Goal: Task Accomplishment & Management: Use online tool/utility

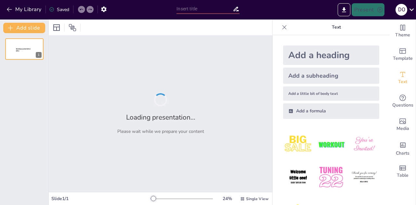
type input "Legends"
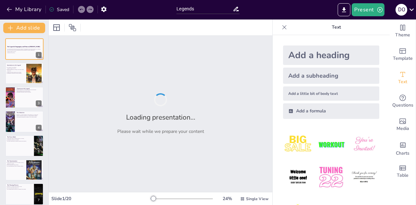
checkbox input "true"
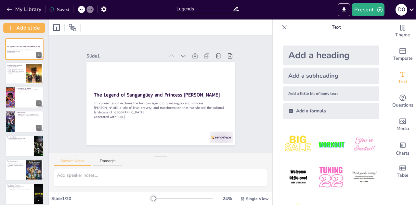
checkbox input "true"
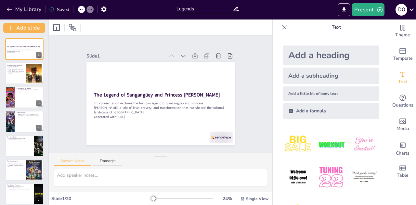
checkbox input "true"
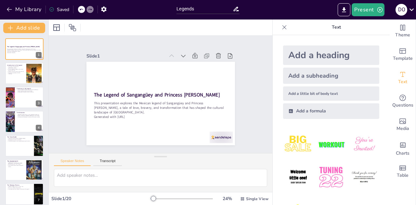
checkbox input "true"
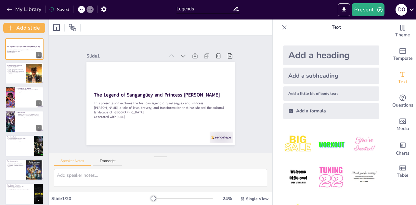
checkbox input "true"
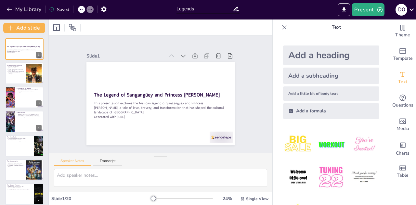
checkbox input "true"
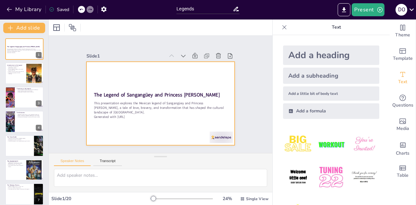
checkbox input "true"
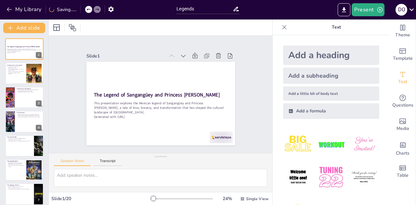
click at [298, 55] on div "Add a heading" at bounding box center [331, 54] width 96 height 19
checkbox input "true"
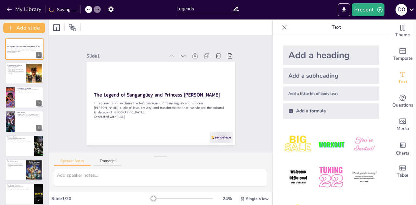
checkbox input "true"
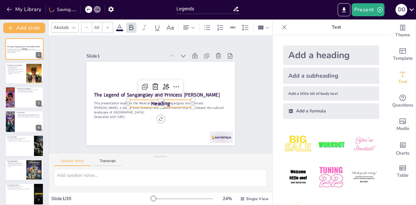
checkbox input "true"
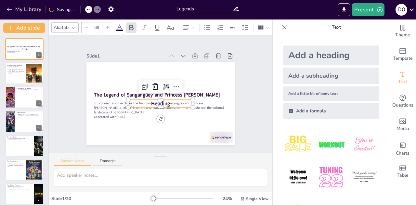
checkbox input "true"
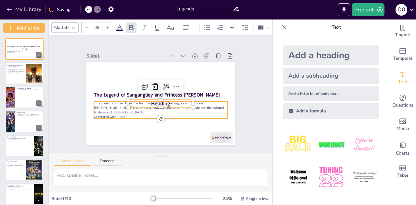
checkbox input "true"
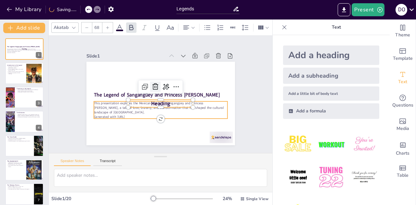
checkbox input "true"
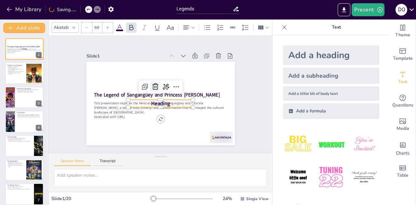
click at [151, 84] on icon at bounding box center [155, 87] width 8 height 8
checkbox input "true"
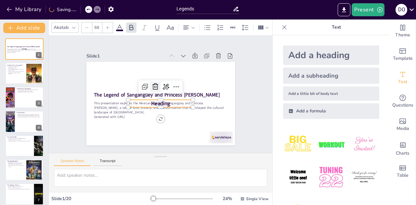
checkbox input "true"
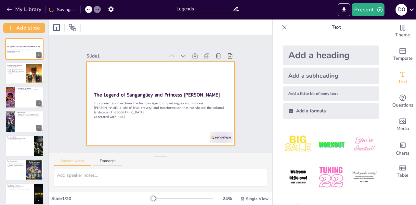
checkbox input "true"
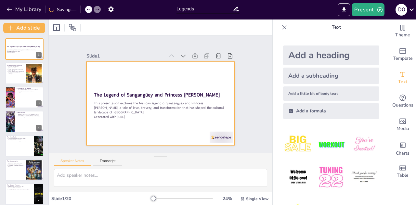
checkbox input "true"
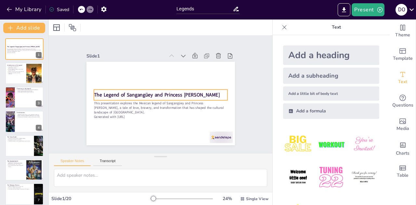
checkbox input "true"
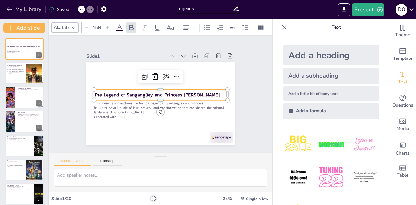
type input "48"
click at [155, 95] on strong "The Legend of Sangangüey and Princess [PERSON_NAME]" at bounding box center [157, 94] width 126 height 20
checkbox input "true"
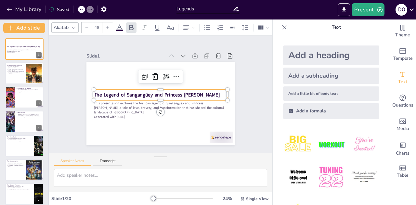
checkbox input "true"
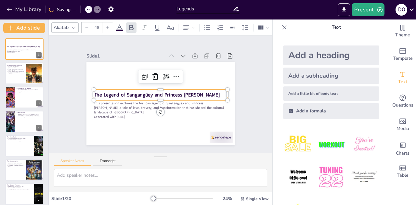
checkbox input "true"
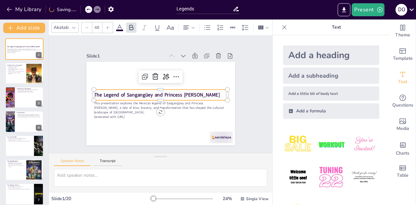
checkbox input "true"
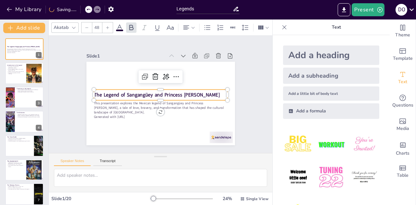
checkbox input "true"
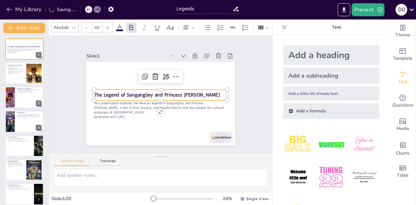
checkbox input "true"
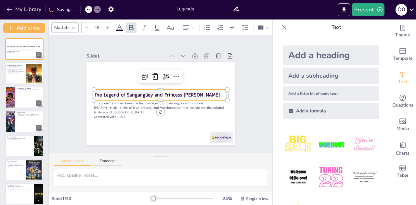
checkbox input "true"
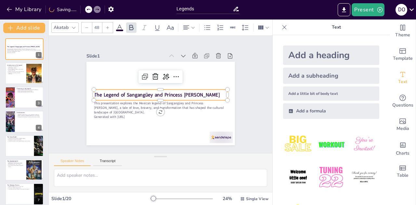
checkbox input "true"
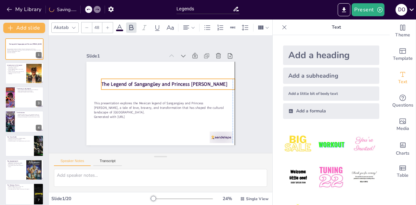
checkbox input "true"
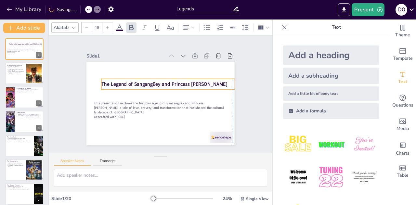
checkbox input "true"
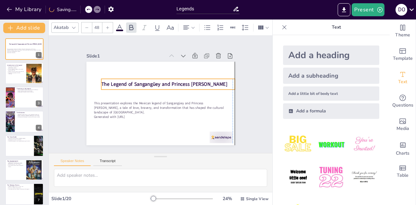
checkbox input "true"
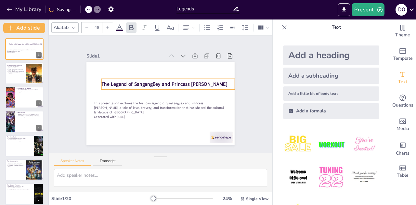
checkbox input "true"
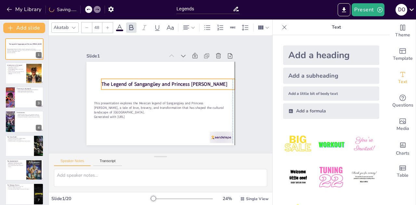
checkbox input "true"
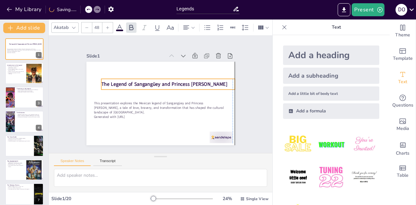
checkbox input "true"
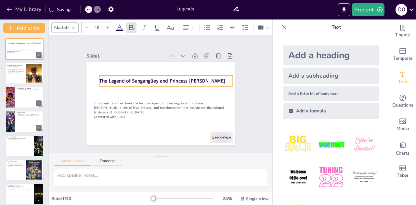
checkbox input "true"
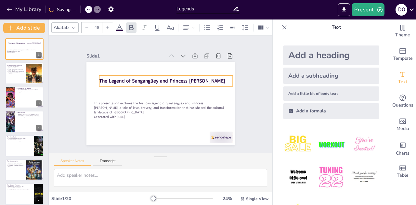
checkbox input "true"
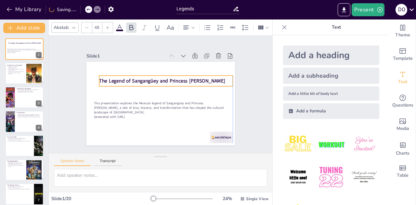
checkbox input "true"
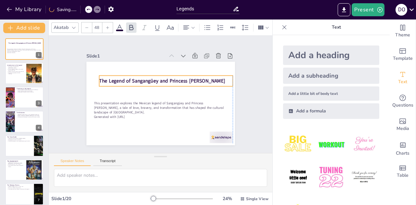
checkbox input "true"
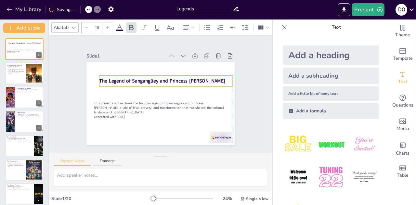
checkbox input "true"
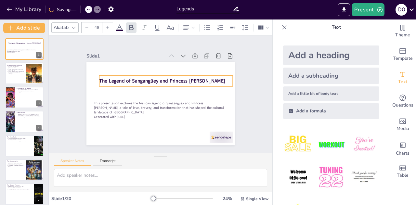
checkbox input "true"
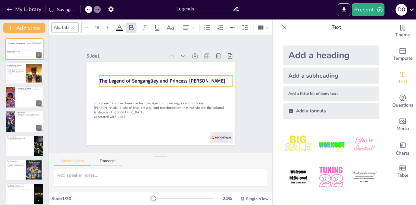
checkbox input "true"
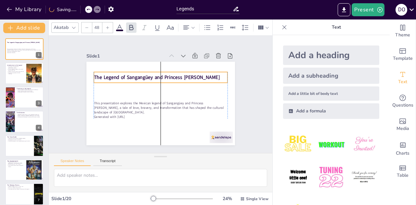
checkbox input "true"
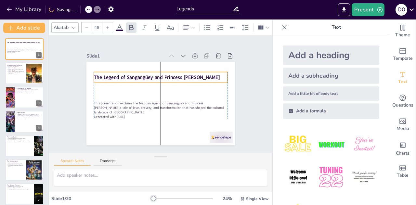
checkbox input "true"
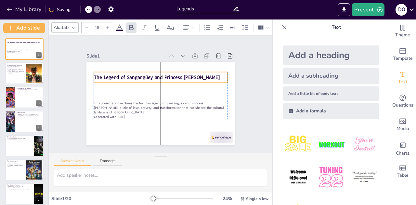
checkbox input "true"
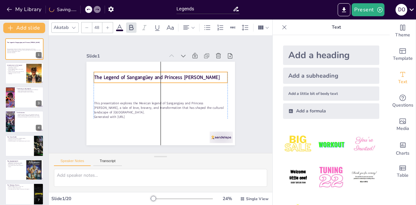
checkbox input "true"
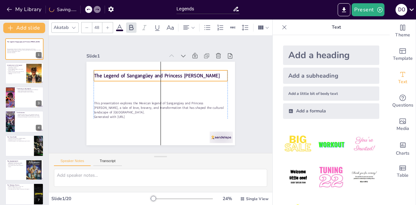
drag, startPoint x: 155, startPoint y: 95, endPoint x: 156, endPoint y: 76, distance: 19.2
click at [156, 76] on strong "The Legend of Sangangüey and Princess [PERSON_NAME]" at bounding box center [157, 75] width 126 height 7
click at [175, 55] on icon at bounding box center [179, 59] width 8 height 8
click at [248, 60] on div "Slide 1 The Legend of Sangangüey and Princess [PERSON_NAME] This presentation e…" at bounding box center [160, 95] width 185 height 102
click at [189, 72] on strong "The Legend of Sangangüey and Princess [PERSON_NAME]" at bounding box center [157, 75] width 126 height 7
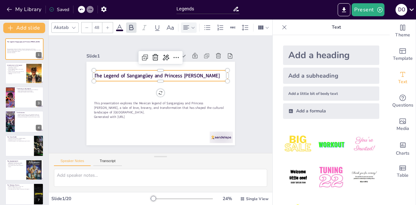
click at [191, 27] on div at bounding box center [188, 28] width 13 height 8
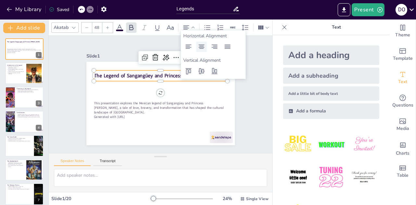
click at [203, 51] on div at bounding box center [201, 47] width 10 height 10
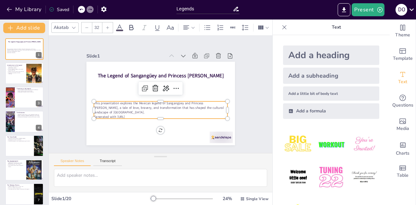
click at [151, 106] on p "This presentation explores the Mexican legend of Sangangüey and Princess [PERSO…" at bounding box center [161, 108] width 134 height 14
click at [191, 25] on icon at bounding box center [193, 27] width 5 height 5
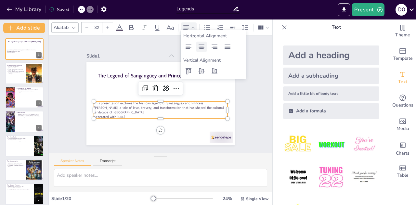
click at [202, 49] on icon at bounding box center [201, 47] width 8 height 8
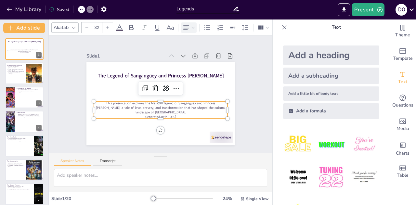
click at [74, 25] on icon at bounding box center [73, 27] width 5 height 5
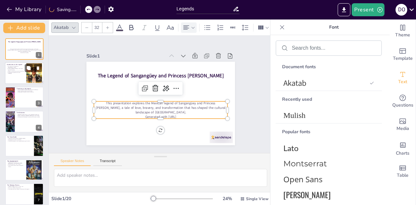
click at [14, 79] on div at bounding box center [24, 73] width 39 height 22
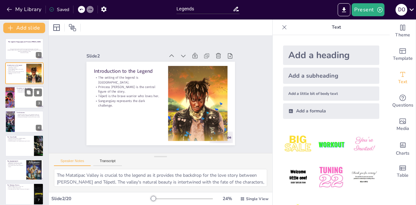
click at [27, 99] on div at bounding box center [24, 97] width 39 height 22
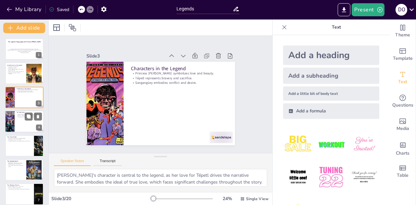
click at [24, 128] on div at bounding box center [24, 121] width 39 height 22
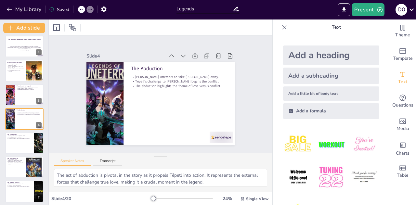
click at [19, 145] on div at bounding box center [24, 143] width 39 height 22
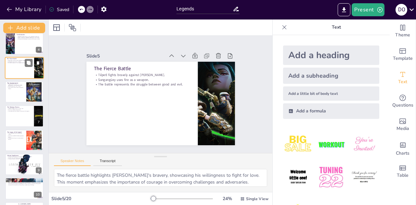
scroll to position [79, 0]
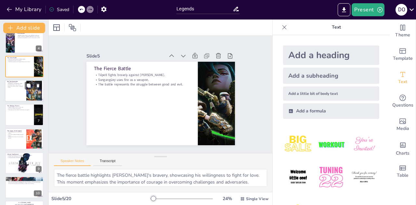
click at [12, 94] on div at bounding box center [24, 91] width 39 height 22
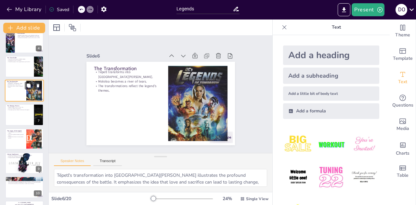
scroll to position [51, 0]
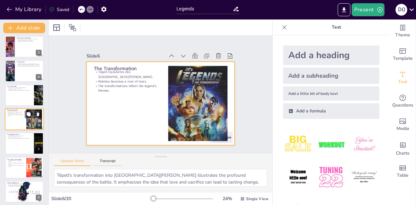
click at [18, 124] on div at bounding box center [24, 119] width 39 height 22
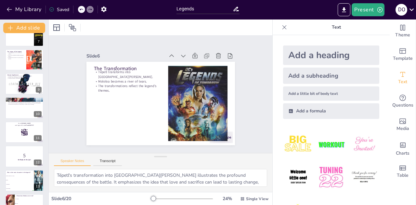
scroll to position [159, 0]
click at [12, 90] on div at bounding box center [24, 83] width 39 height 22
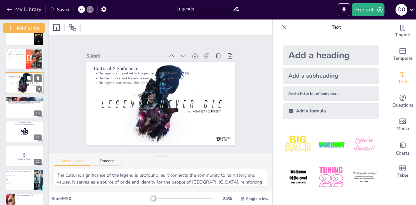
scroll to position [123, 0]
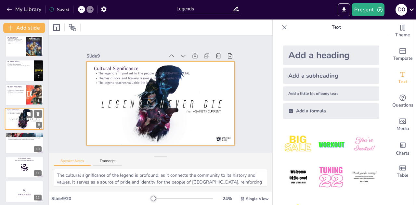
click at [12, 123] on div at bounding box center [24, 119] width 39 height 22
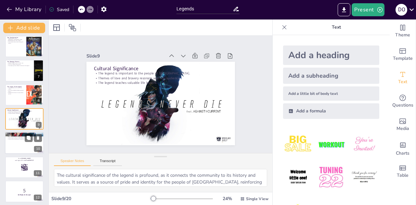
click at [13, 142] on div at bounding box center [24, 143] width 39 height 22
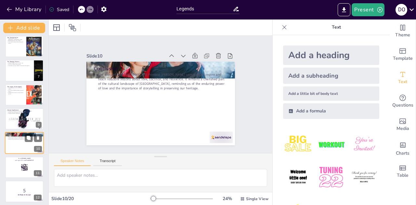
scroll to position [147, 0]
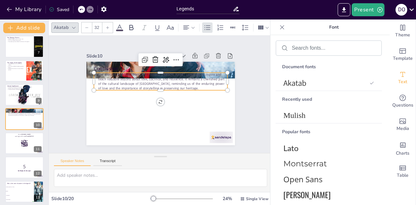
click at [118, 80] on p "The story of [PERSON_NAME] and Princess [PERSON_NAME] continues to inspire and …" at bounding box center [161, 81] width 134 height 19
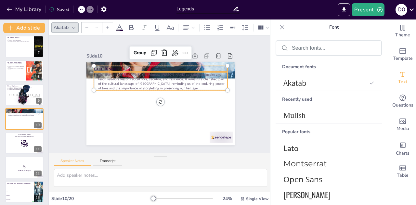
click at [105, 66] on p "Conclusion" at bounding box center [161, 68] width 134 height 7
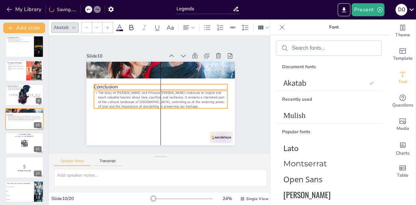
drag, startPoint x: 105, startPoint y: 66, endPoint x: 107, endPoint y: 84, distance: 18.2
click at [107, 84] on p "Conclusion" at bounding box center [161, 86] width 134 height 7
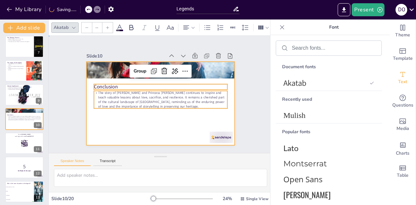
click at [112, 121] on div at bounding box center [159, 103] width 156 height 98
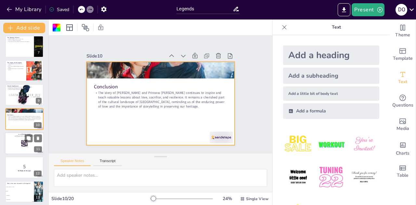
click at [18, 145] on div at bounding box center [24, 143] width 39 height 22
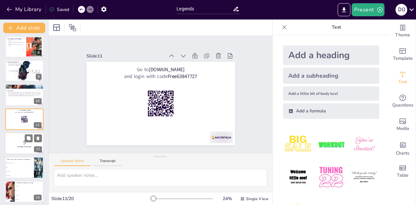
click at [15, 144] on p "5" at bounding box center [24, 142] width 35 height 7
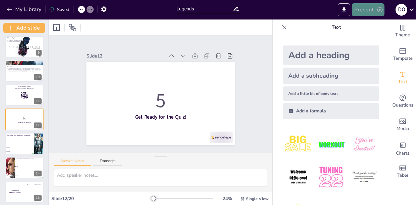
click at [366, 13] on button "Present" at bounding box center [367, 9] width 32 height 13
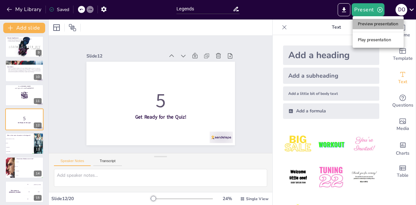
click at [371, 24] on li "Preview presentation" at bounding box center [377, 24] width 51 height 10
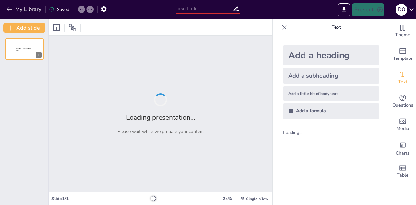
type input "Legends"
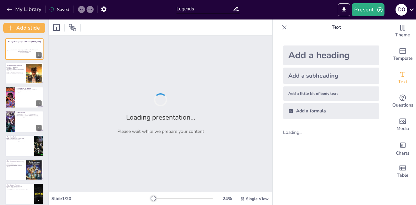
checkbox input "true"
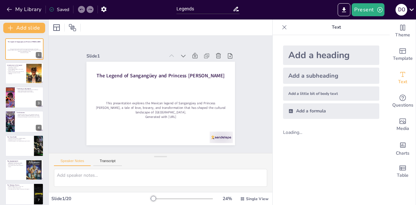
checkbox input "true"
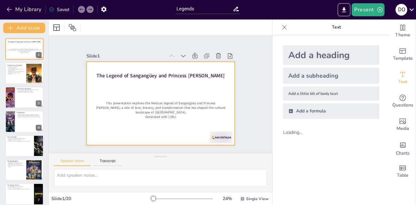
checkbox input "true"
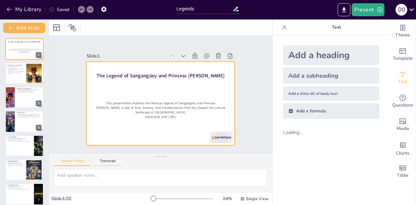
checkbox input "true"
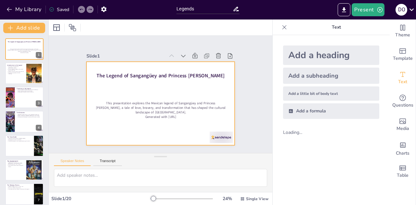
checkbox input "true"
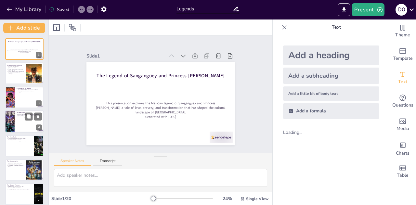
checkbox input "true"
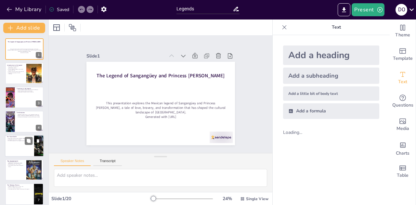
checkbox input "true"
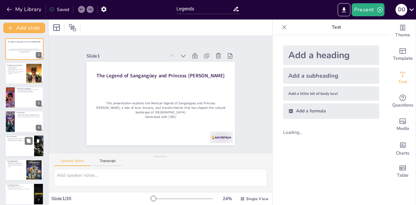
checkbox input "true"
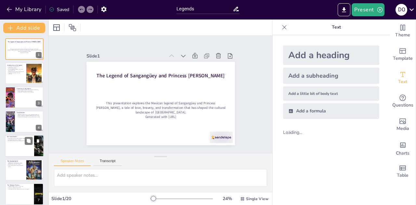
checkbox input "true"
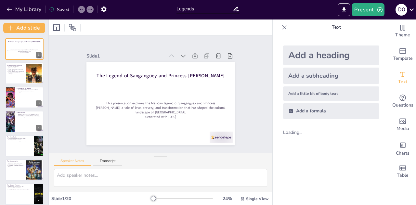
checkbox input "true"
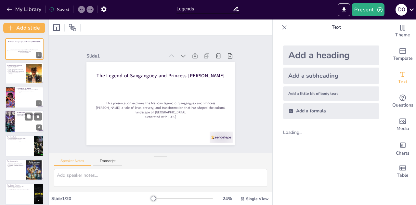
checkbox input "true"
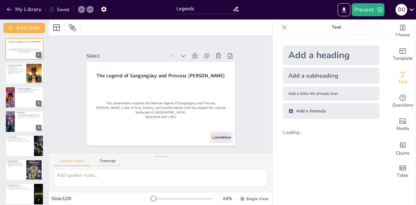
checkbox input "true"
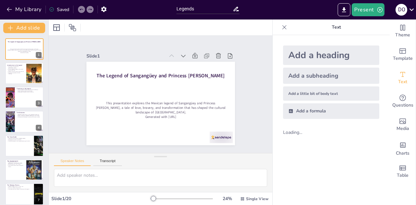
checkbox input "true"
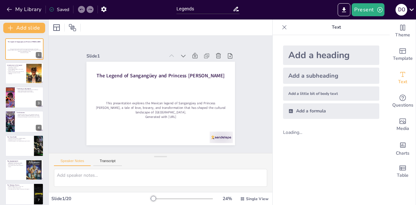
checkbox input "true"
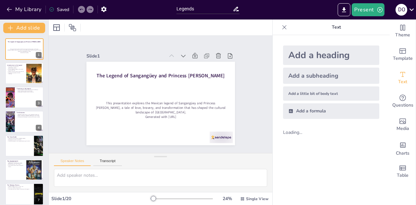
checkbox input "true"
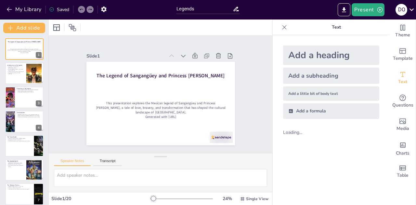
checkbox input "true"
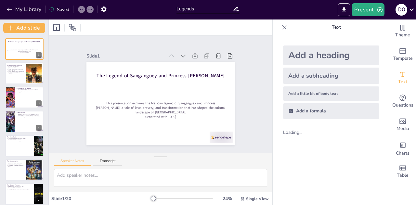
checkbox input "true"
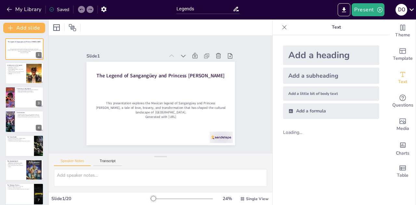
checkbox input "true"
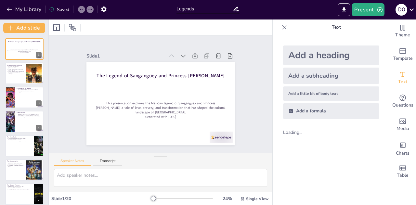
checkbox input "true"
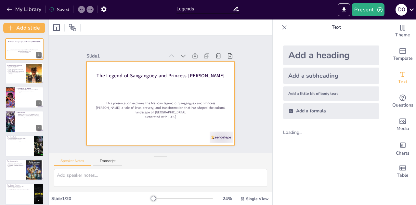
checkbox input "true"
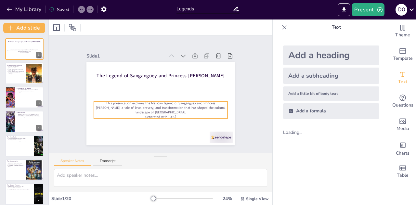
checkbox input "true"
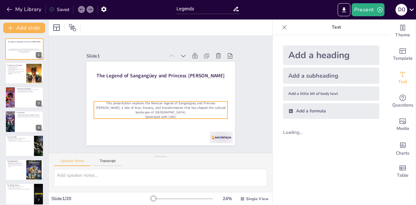
checkbox input "true"
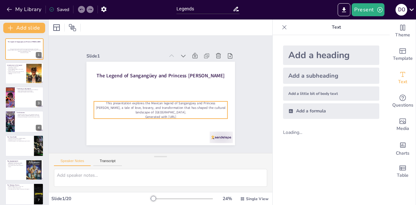
checkbox input "true"
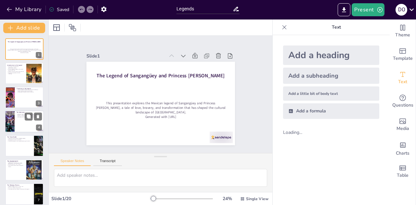
checkbox input "true"
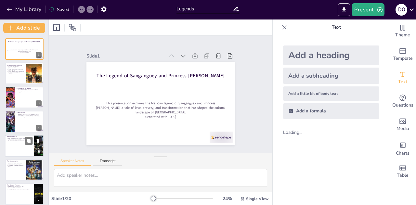
checkbox input "true"
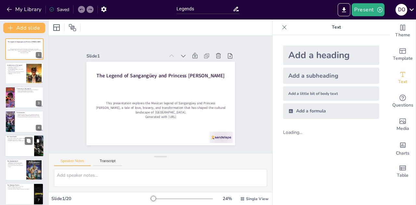
checkbox input "true"
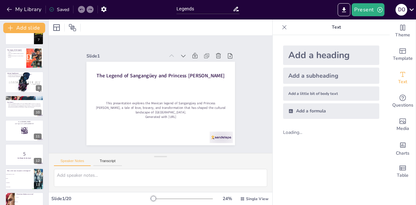
checkbox input "true"
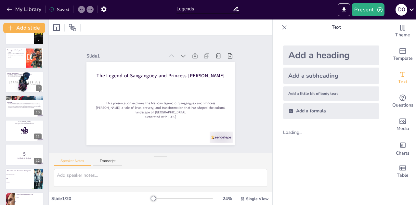
checkbox input "true"
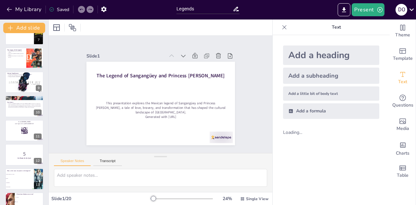
checkbox input "true"
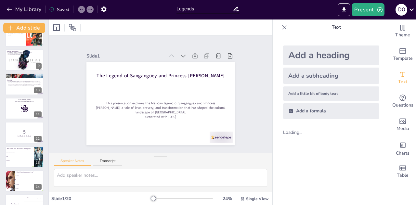
checkbox input "true"
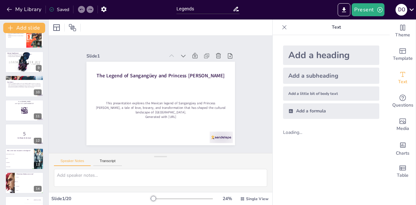
scroll to position [180, 0]
checkbox input "true"
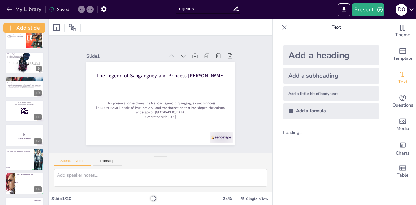
checkbox input "true"
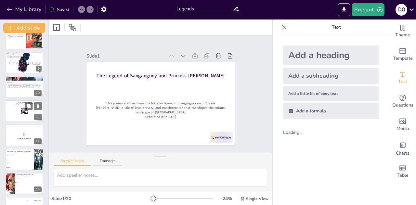
checkbox input "true"
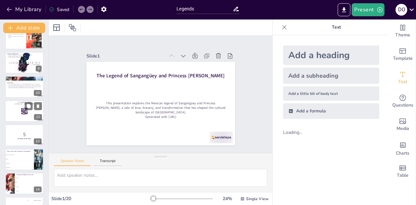
checkbox input "true"
click at [13, 111] on div at bounding box center [24, 111] width 39 height 22
checkbox input "true"
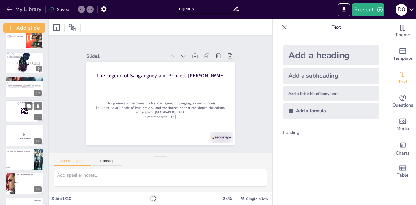
checkbox input "true"
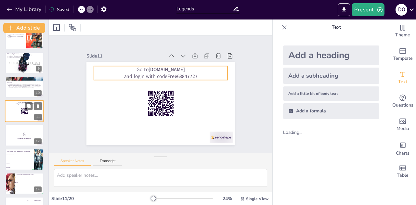
scroll to position [172, 0]
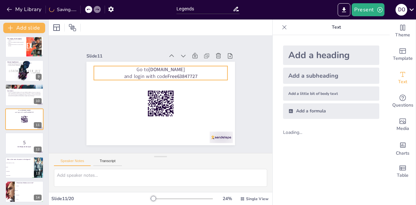
checkbox input "true"
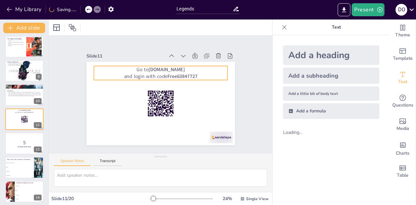
checkbox input "true"
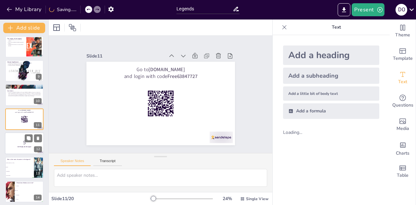
checkbox input "true"
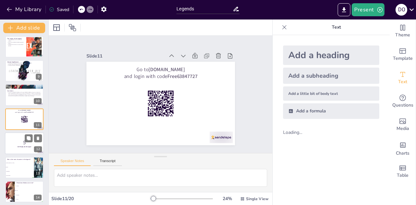
checkbox input "true"
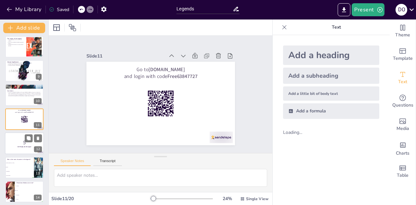
click at [21, 138] on div at bounding box center [24, 143] width 39 height 22
checkbox input "true"
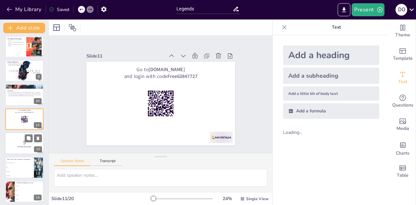
checkbox input "true"
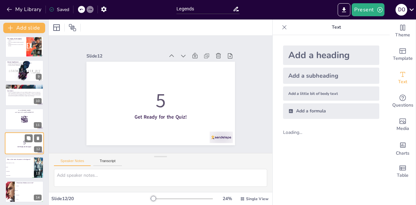
scroll to position [196, 0]
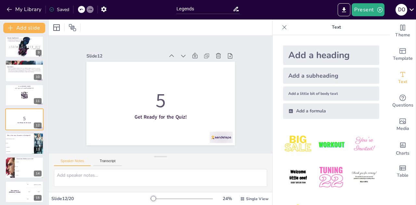
checkbox input "true"
click at [372, 11] on button "Present" at bounding box center [367, 9] width 32 height 13
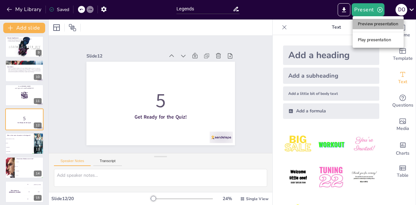
click at [377, 26] on li "Preview presentation" at bounding box center [377, 24] width 51 height 10
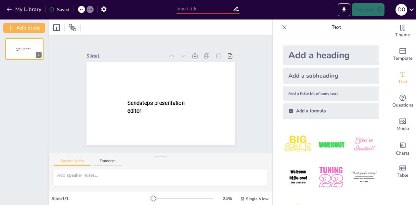
type input "Legends"
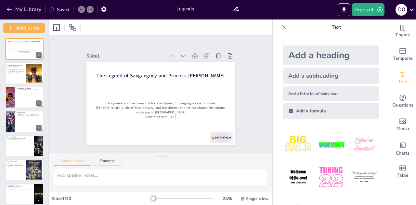
checkbox input "true"
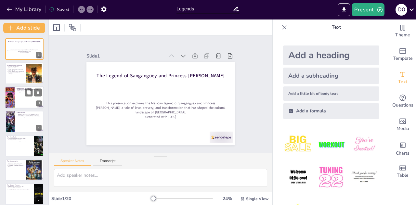
checkbox input "true"
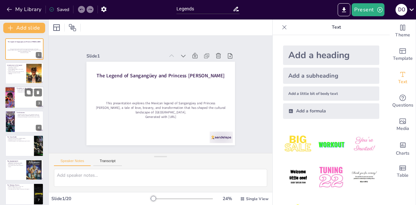
checkbox input "true"
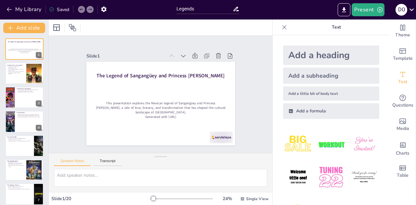
checkbox input "true"
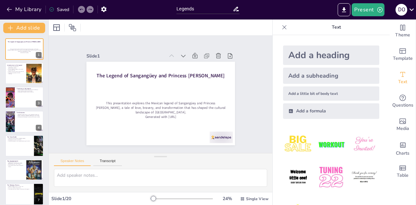
checkbox input "true"
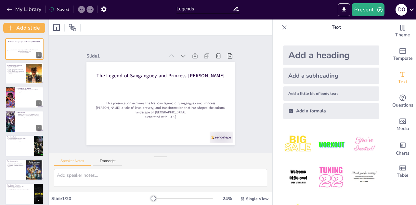
checkbox input "true"
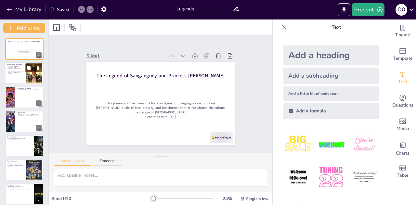
checkbox input "true"
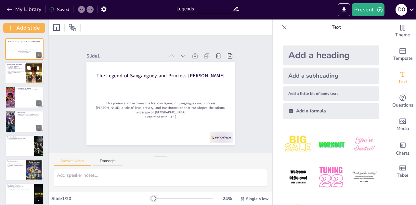
click at [19, 77] on div at bounding box center [24, 73] width 39 height 22
checkbox input "true"
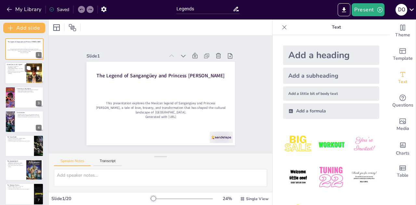
checkbox input "true"
type textarea "The Matatipac Valley is crucial to the legend as it provides the backdrop for t…"
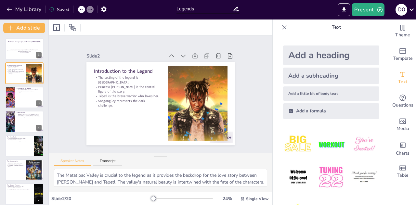
checkbox input "true"
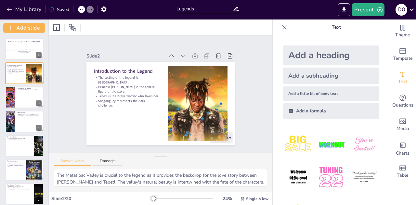
checkbox input "true"
